Goal: Information Seeking & Learning: Learn about a topic

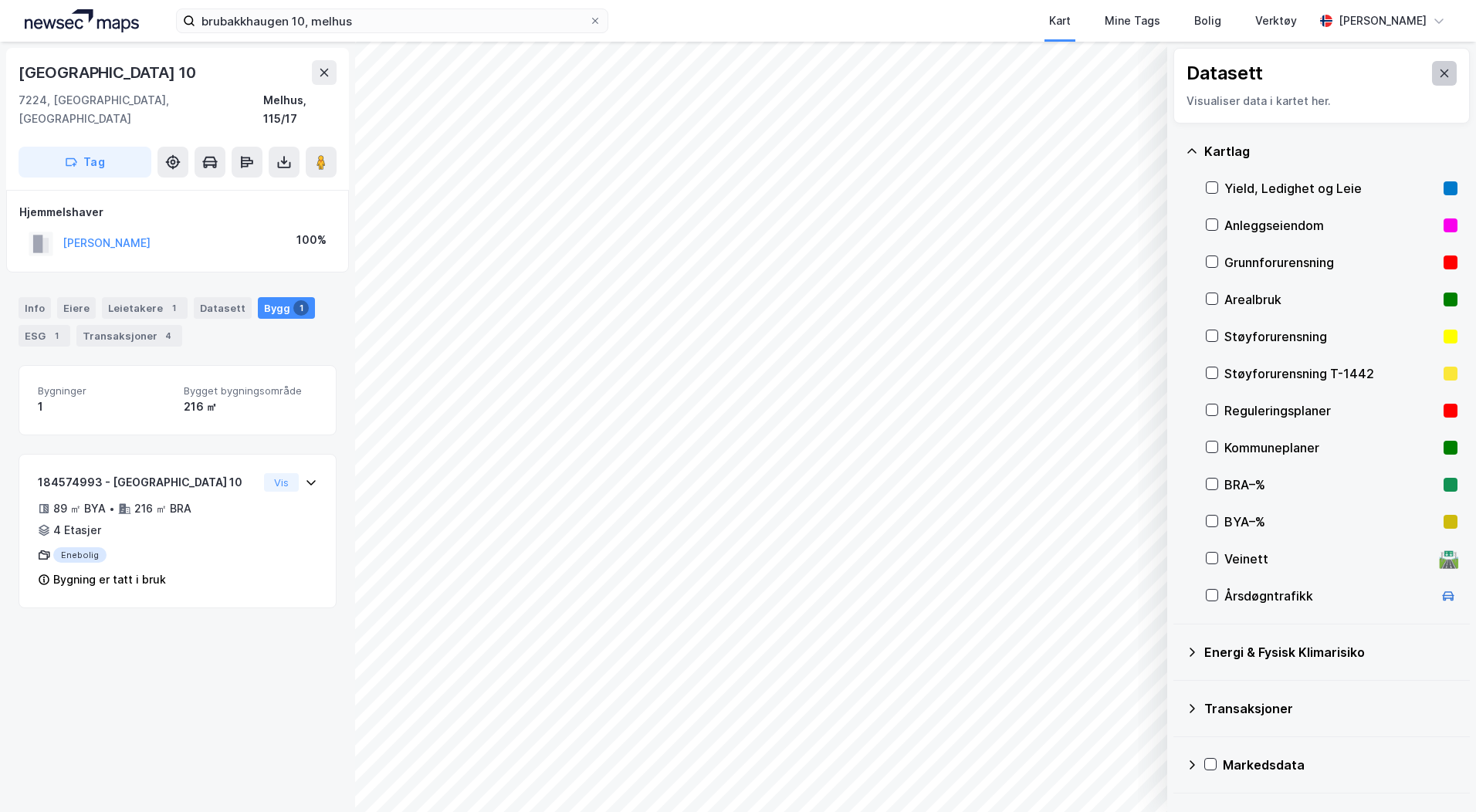
click at [1432, 69] on button at bounding box center [1445, 73] width 25 height 25
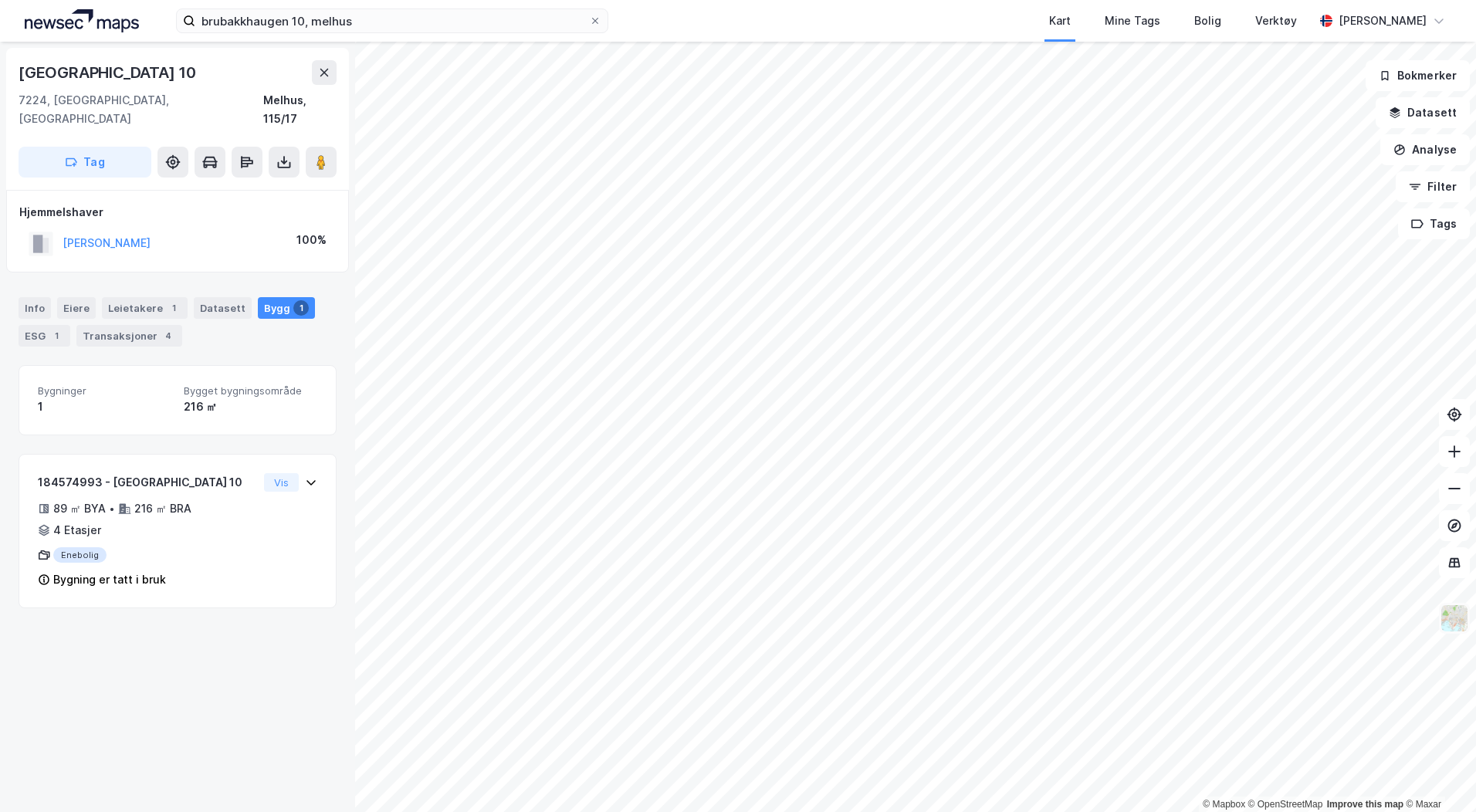
click at [1458, 624] on img at bounding box center [1454, 618] width 29 height 29
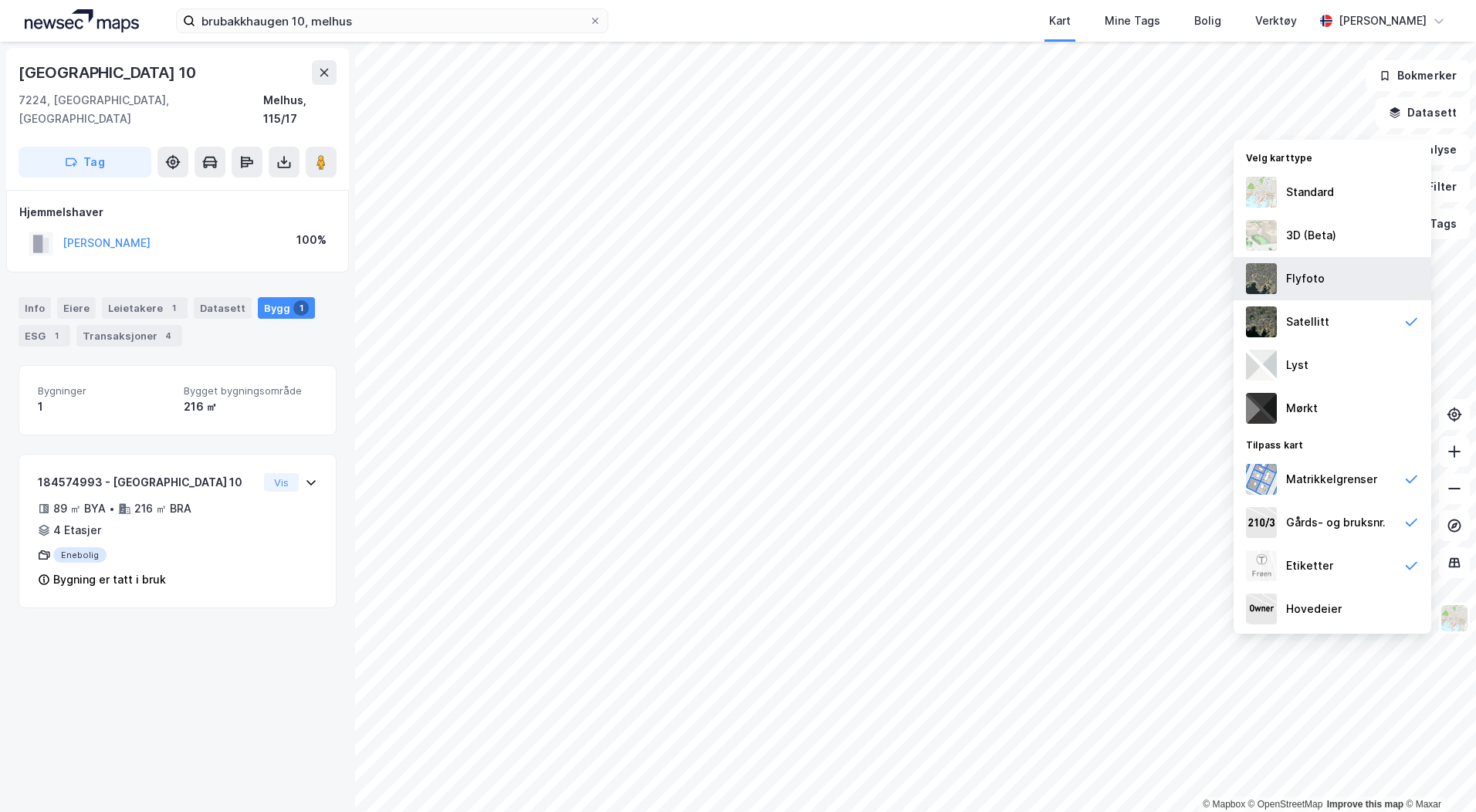
click at [1336, 270] on div "Flyfoto" at bounding box center [1332, 278] width 198 height 43
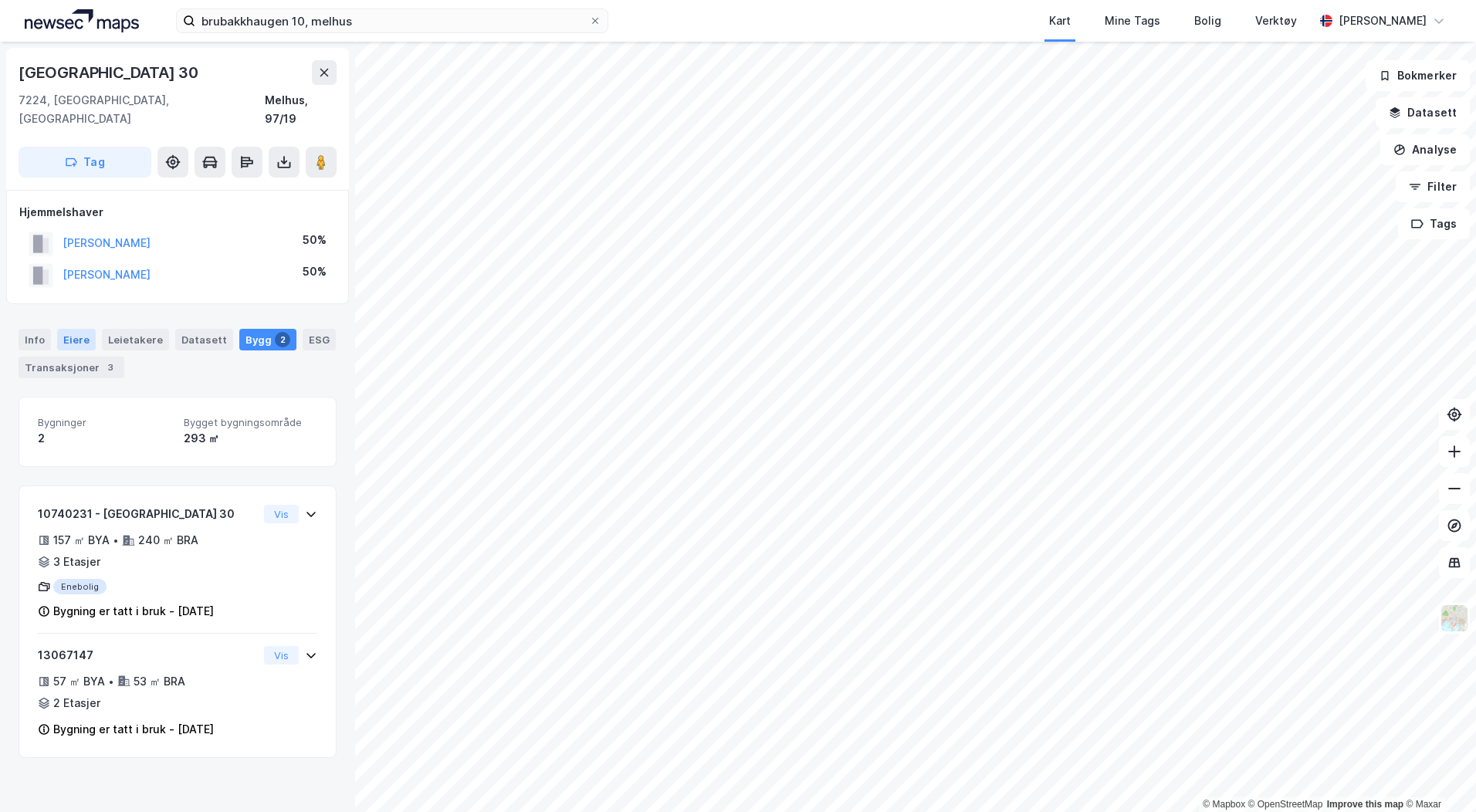
click at [74, 329] on div "Eiere" at bounding box center [76, 340] width 38 height 21
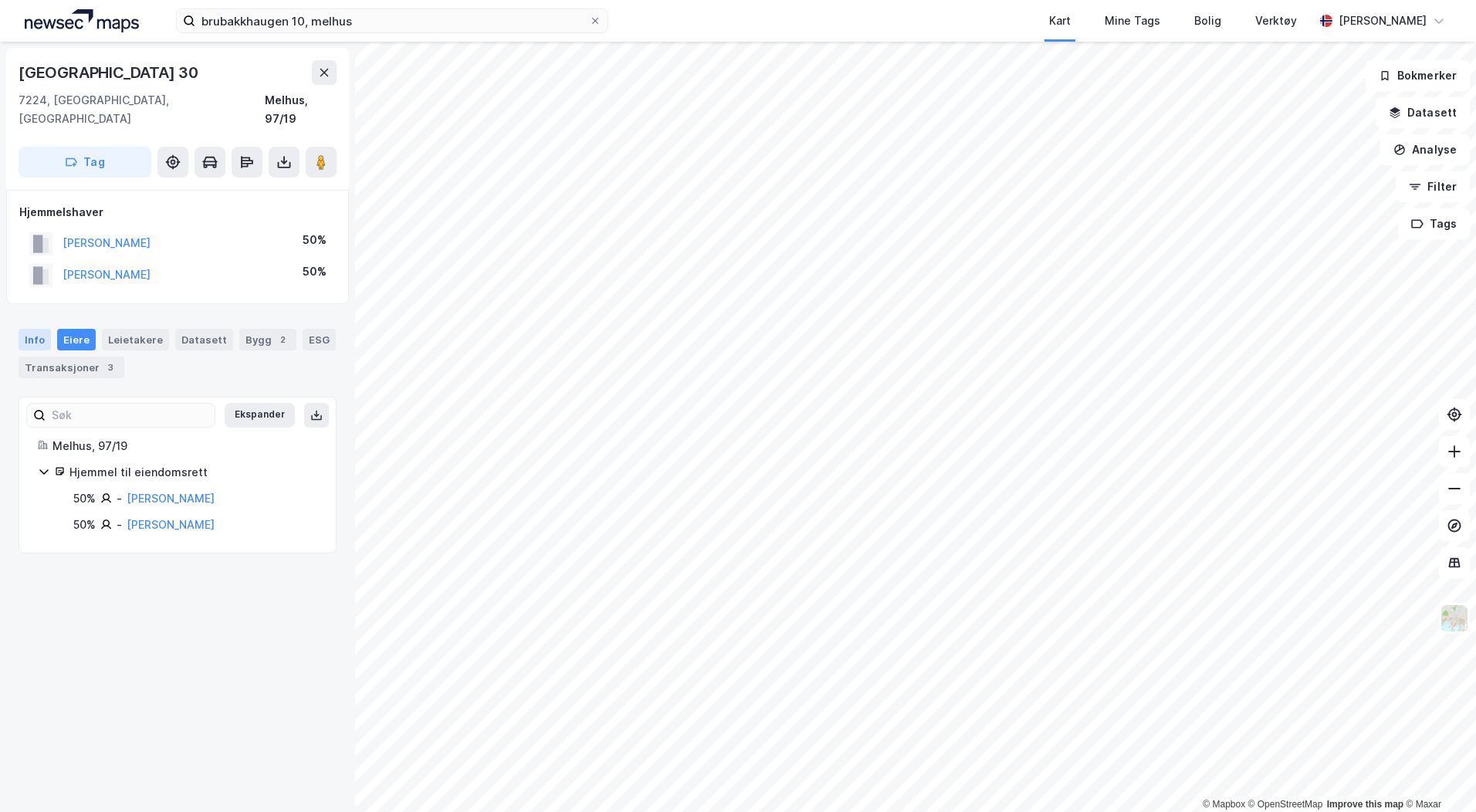
click at [32, 329] on div "Info" at bounding box center [35, 340] width 32 height 21
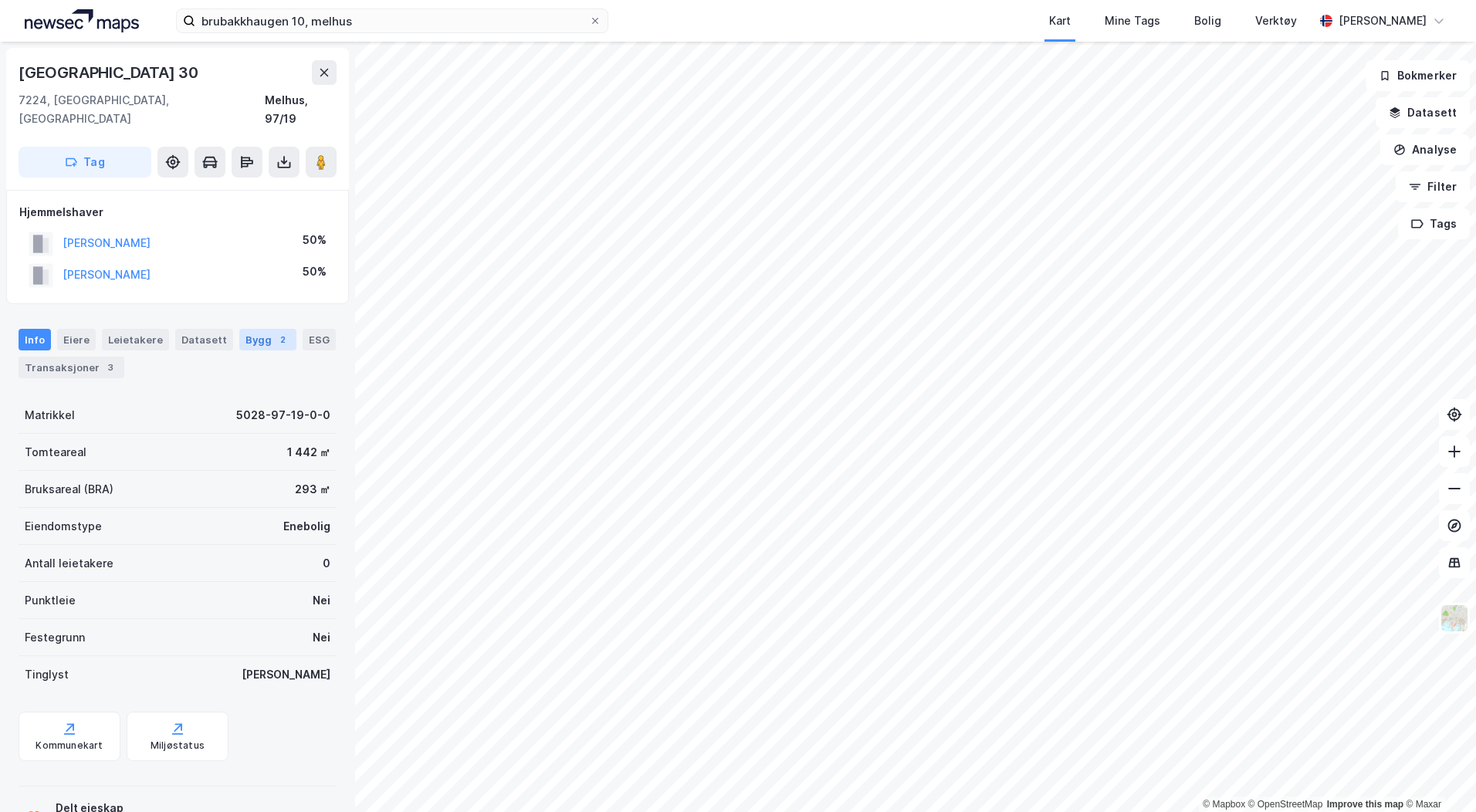
click at [243, 329] on div "Bygg 2" at bounding box center [268, 340] width 57 height 21
